Goal: Check status: Check status

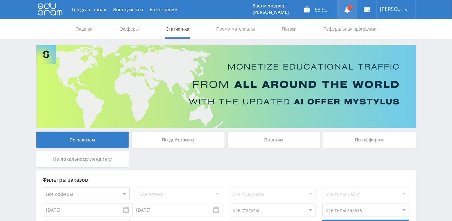
click at [356, 9] on link at bounding box center [347, 9] width 19 height 19
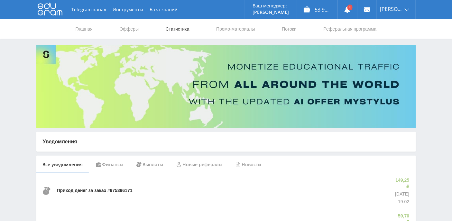
click at [170, 27] on link "Статистика" at bounding box center [177, 28] width 25 height 19
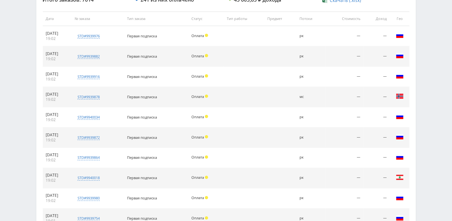
scroll to position [290, 0]
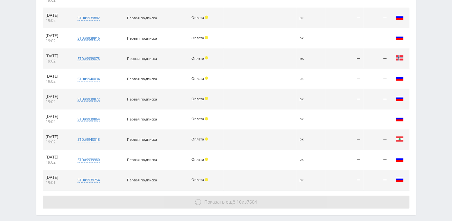
drag, startPoint x: 222, startPoint y: 197, endPoint x: 222, endPoint y: 194, distance: 3.5
click at [222, 199] on span "Показать ещё" at bounding box center [219, 202] width 31 height 6
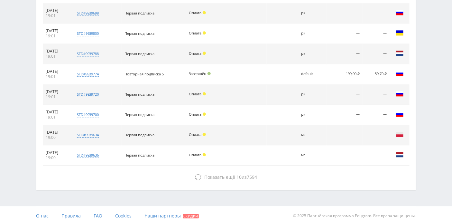
scroll to position [498, 0]
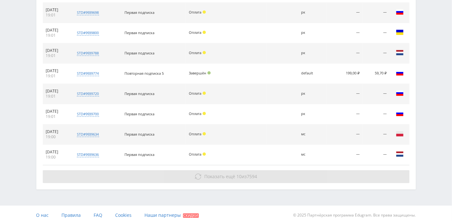
click at [204, 173] on span "Показать ещё" at bounding box center [219, 176] width 31 height 6
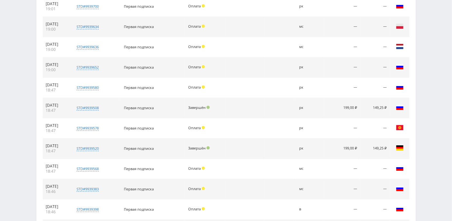
scroll to position [680, 0]
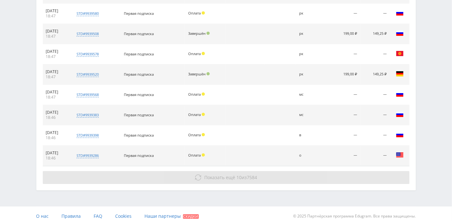
click at [223, 176] on button "Показать ещё 10 из 7584" at bounding box center [226, 177] width 367 height 13
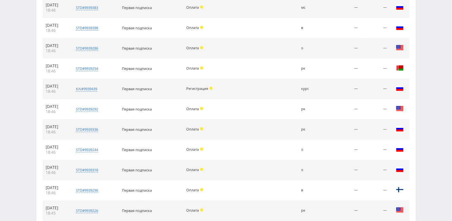
scroll to position [841, 0]
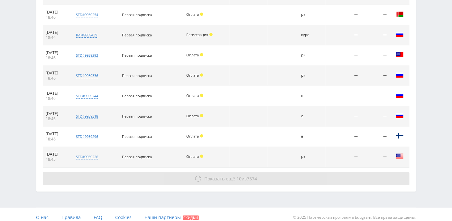
click at [223, 175] on span "Показать ещё" at bounding box center [219, 178] width 31 height 6
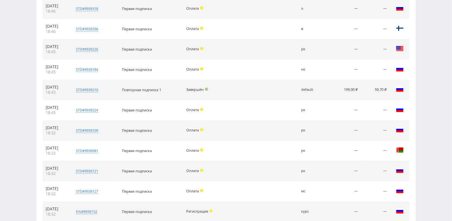
scroll to position [1042, 0]
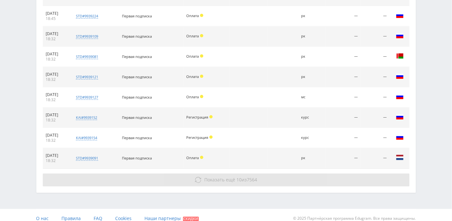
click at [227, 177] on span "Показать ещё" at bounding box center [219, 180] width 31 height 6
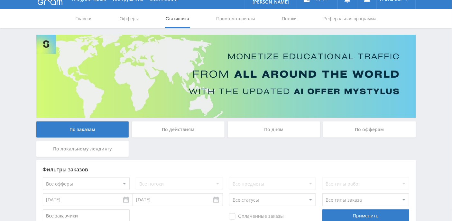
scroll to position [0, 0]
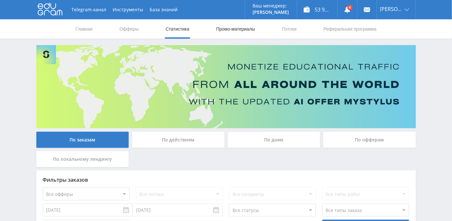
click at [238, 29] on link "Промо-материалы" at bounding box center [236, 28] width 40 height 19
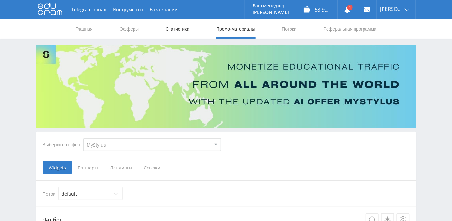
click at [181, 32] on link "Статистика" at bounding box center [177, 28] width 25 height 19
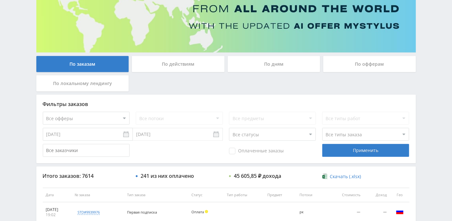
click at [279, 60] on div "По дням" at bounding box center [274, 64] width 93 height 16
click at [0, 0] on input "По дням" at bounding box center [0, 0] width 0 height 0
